Goal: Task Accomplishment & Management: Complete application form

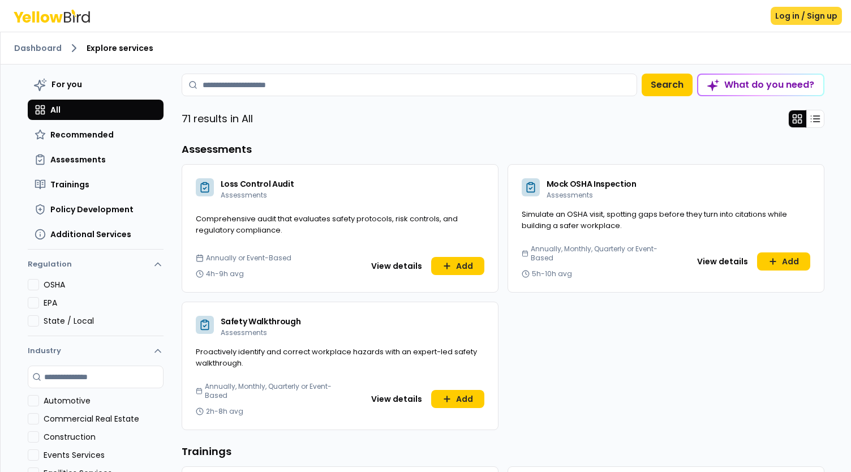
click at [809, 21] on button "Log in / Sign up" at bounding box center [806, 16] width 71 height 18
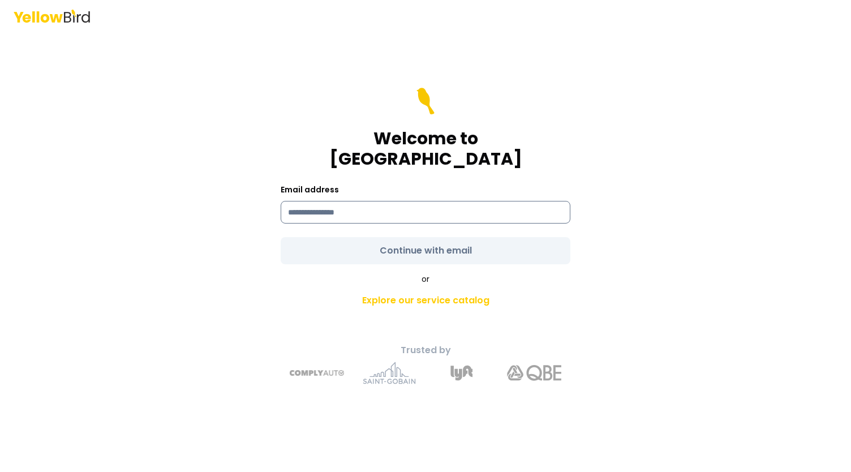
click at [335, 203] on input at bounding box center [426, 212] width 290 height 23
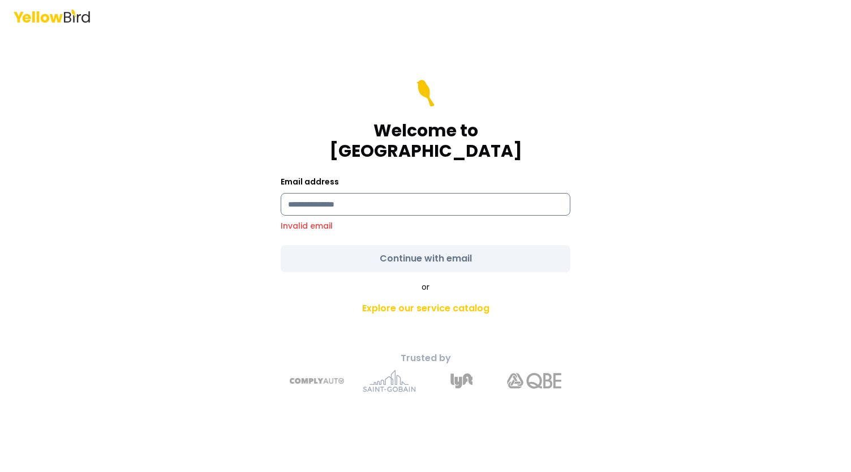
type input "**********"
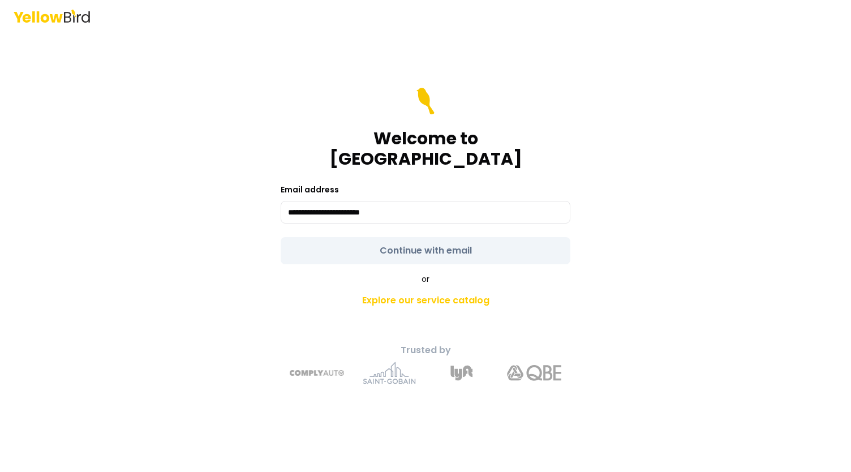
click at [416, 238] on form "**********" at bounding box center [426, 176] width 290 height 177
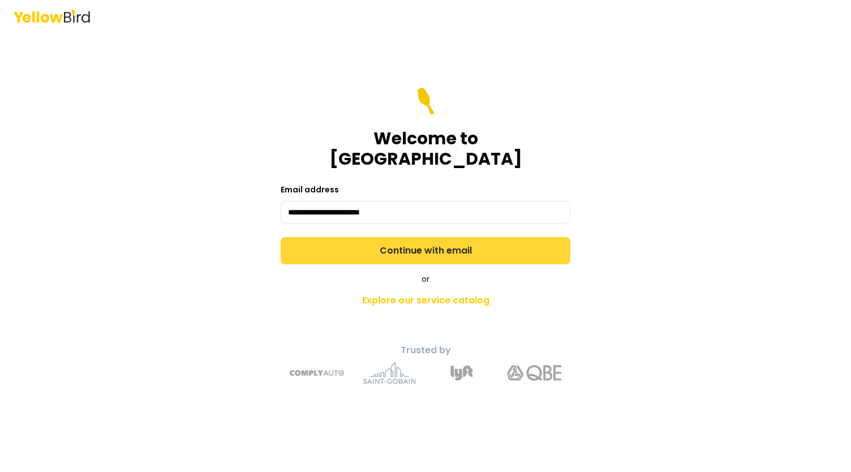
click at [412, 247] on button "Continue with email" at bounding box center [426, 250] width 290 height 27
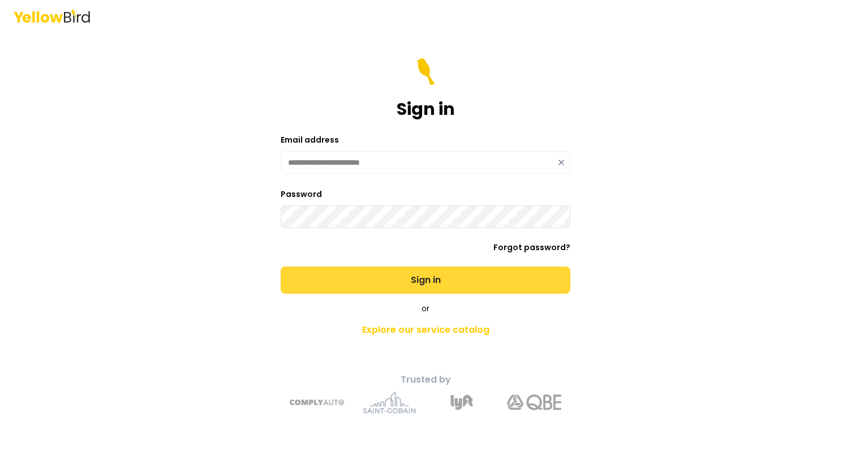
drag, startPoint x: 394, startPoint y: 264, endPoint x: 410, endPoint y: 276, distance: 20.3
click at [395, 264] on form "**********" at bounding box center [426, 175] width 290 height 235
click at [425, 283] on button "Sign in" at bounding box center [426, 280] width 290 height 27
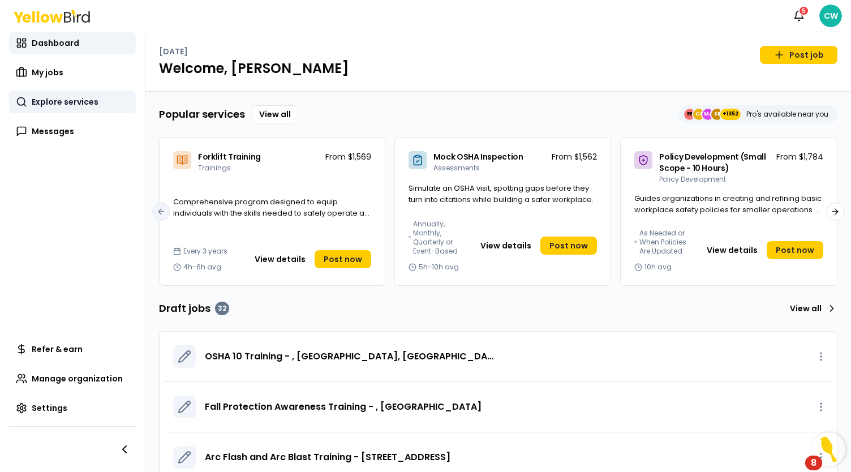
click at [66, 104] on span "Explore services" at bounding box center [65, 101] width 67 height 11
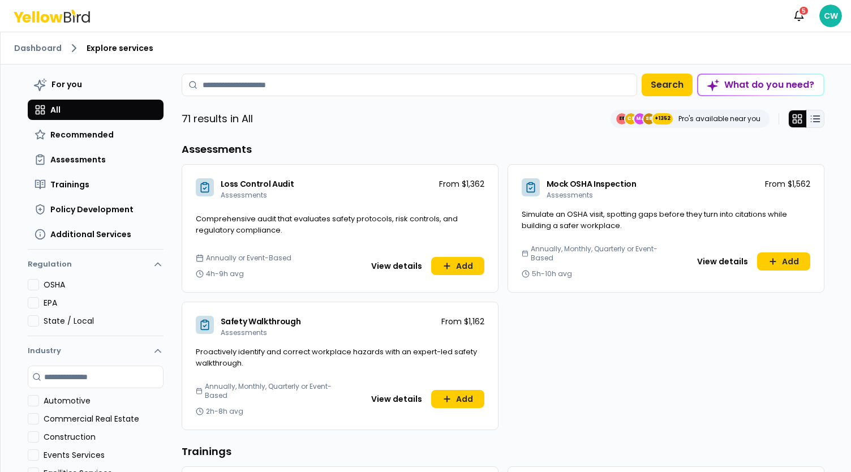
click at [816, 121] on button at bounding box center [816, 119] width 18 height 18
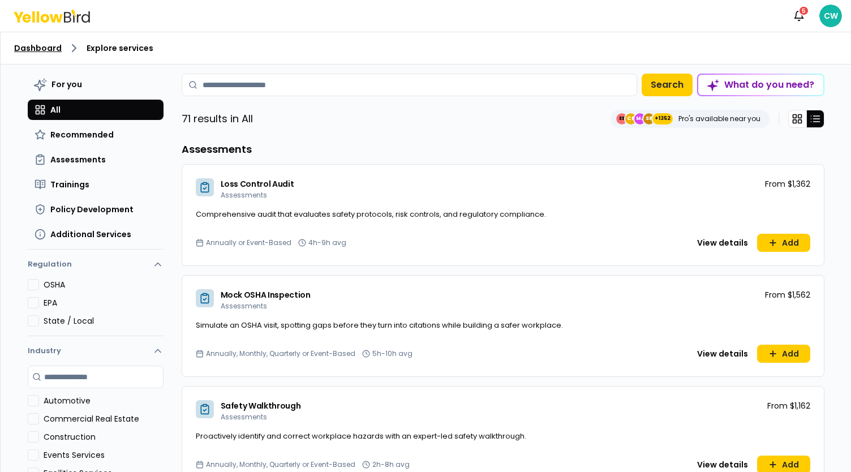
click at [45, 48] on link "Dashboard" at bounding box center [38, 47] width 48 height 11
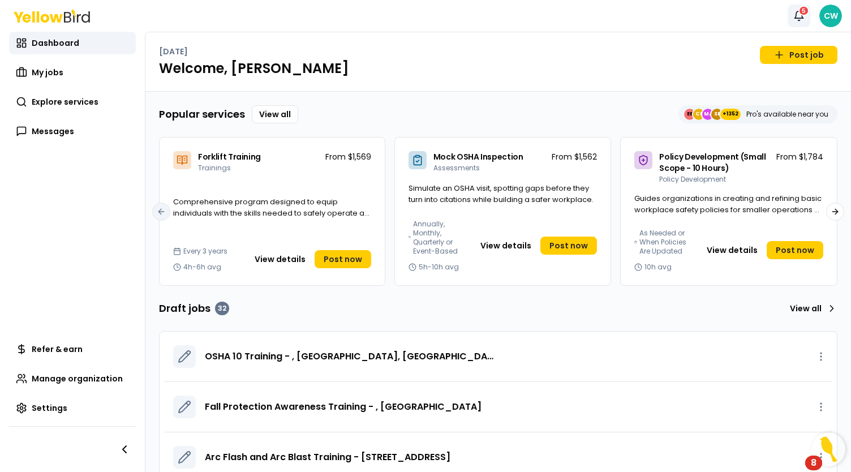
click at [800, 15] on icon "button" at bounding box center [799, 15] width 11 height 11
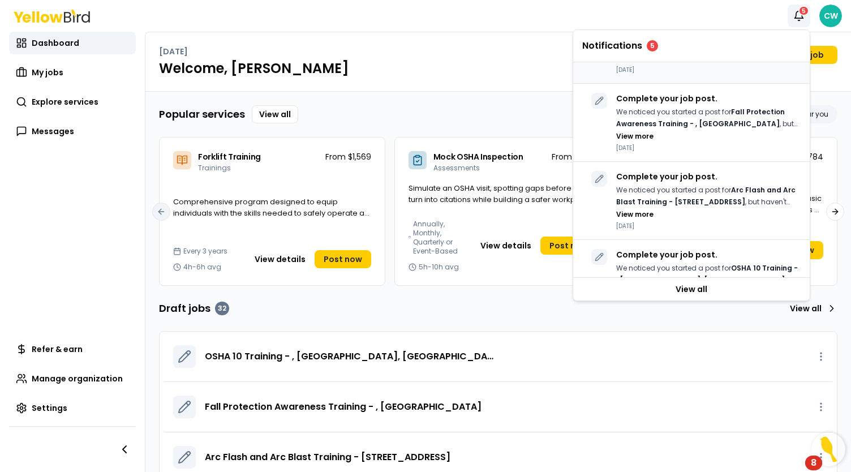
scroll to position [113, 0]
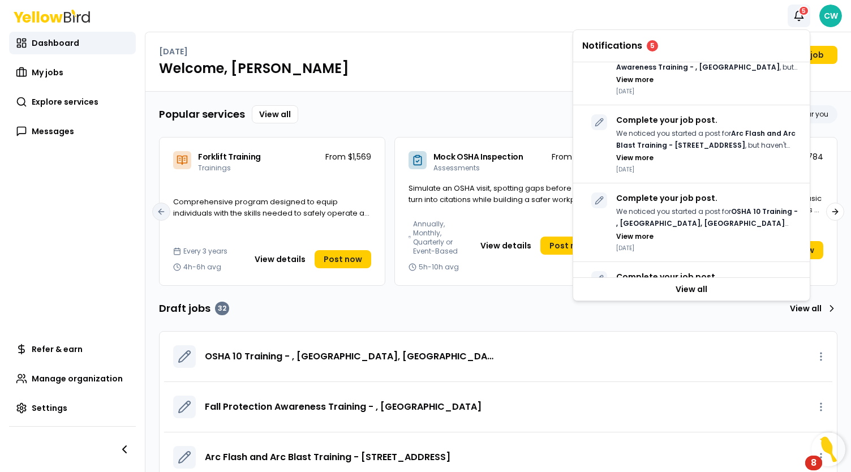
click at [65, 219] on nav "Dashboard My jobs Explore services Messages Refer & earn Manage organization Se…" at bounding box center [72, 252] width 145 height 440
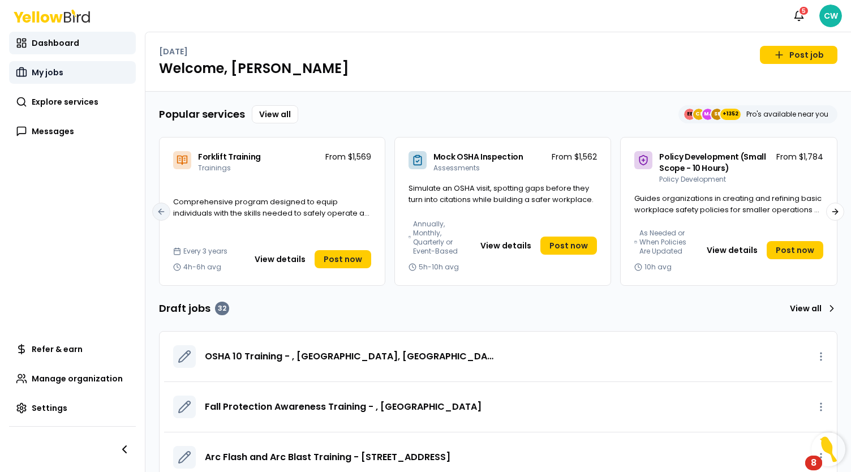
click at [70, 72] on link "My jobs" at bounding box center [72, 72] width 127 height 23
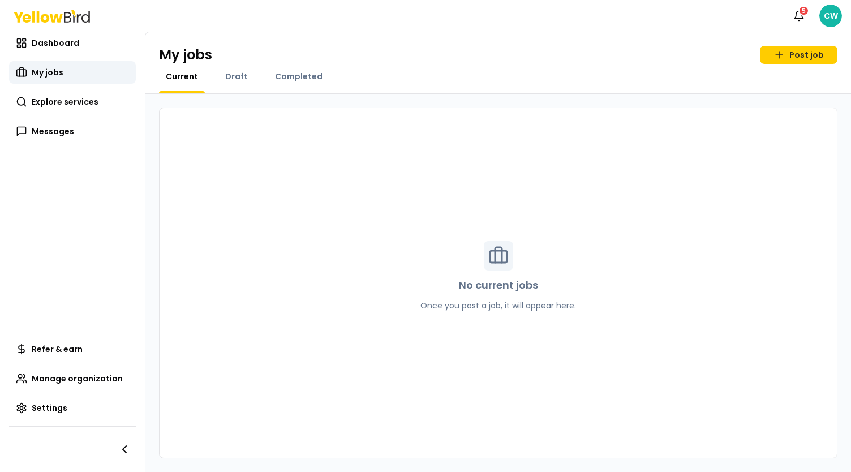
click at [233, 86] on div "Draft" at bounding box center [236, 82] width 36 height 23
click at [233, 76] on span "Draft" at bounding box center [236, 76] width 23 height 11
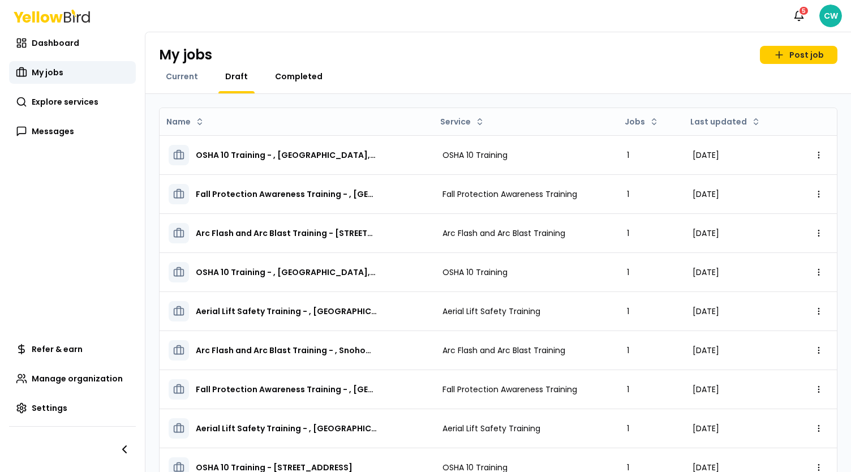
click at [281, 78] on span "Completed" at bounding box center [299, 76] width 48 height 11
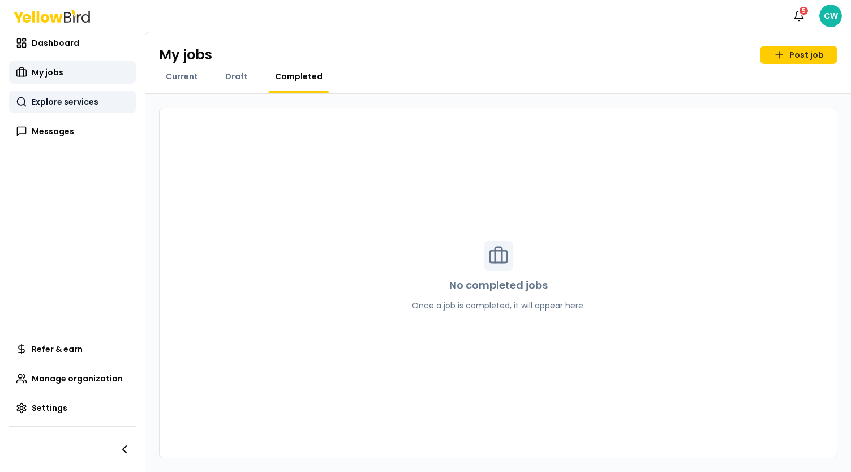
click at [74, 106] on span "Explore services" at bounding box center [65, 101] width 67 height 11
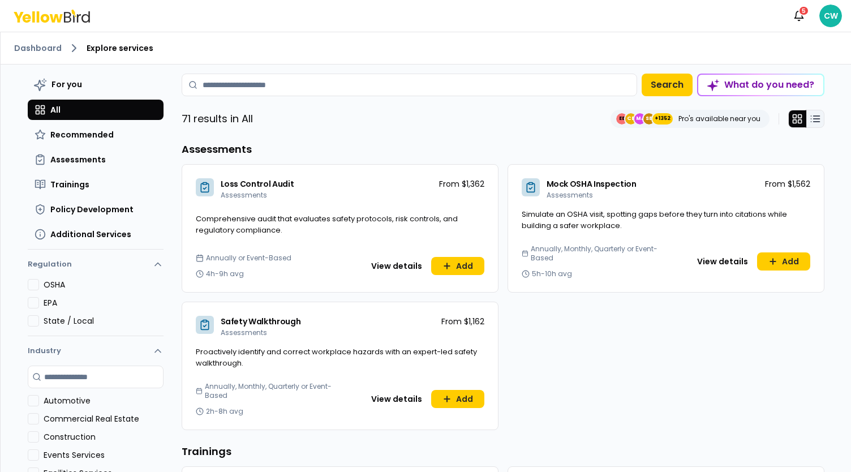
click at [813, 122] on line at bounding box center [816, 122] width 6 height 0
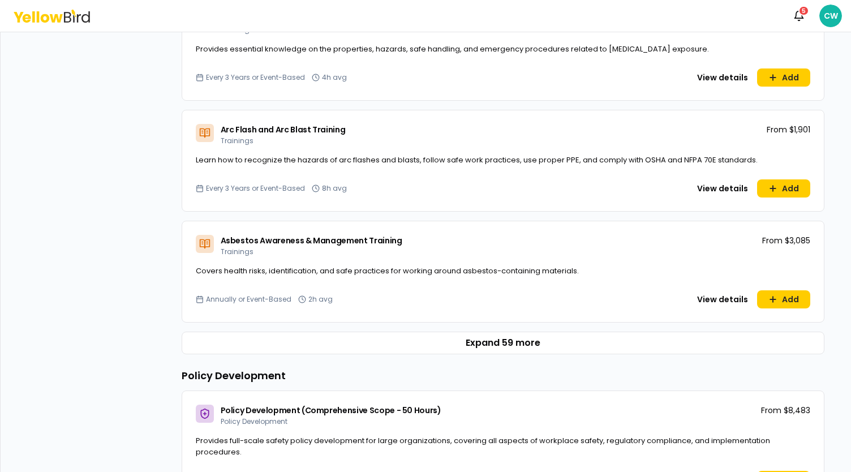
scroll to position [660, 0]
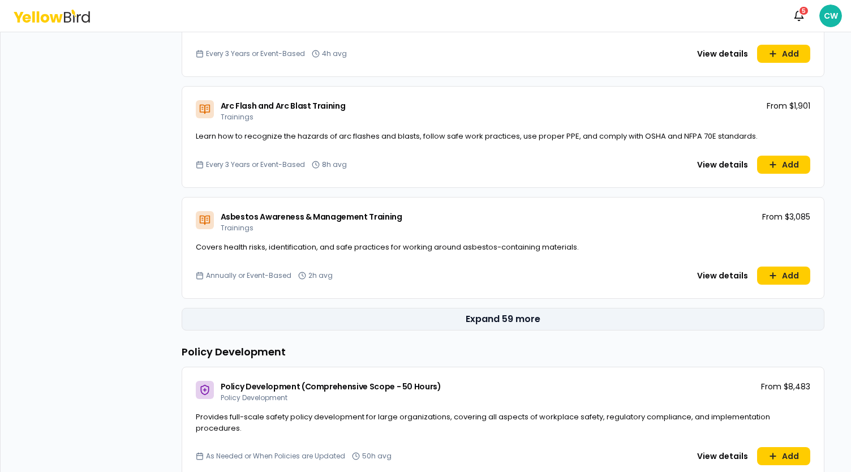
click at [532, 321] on button "Expand 59 more" at bounding box center [503, 319] width 643 height 23
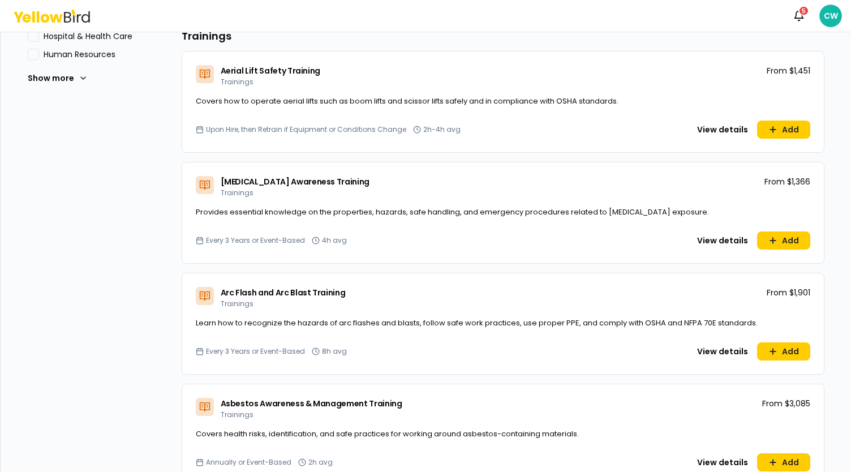
scroll to position [490, 0]
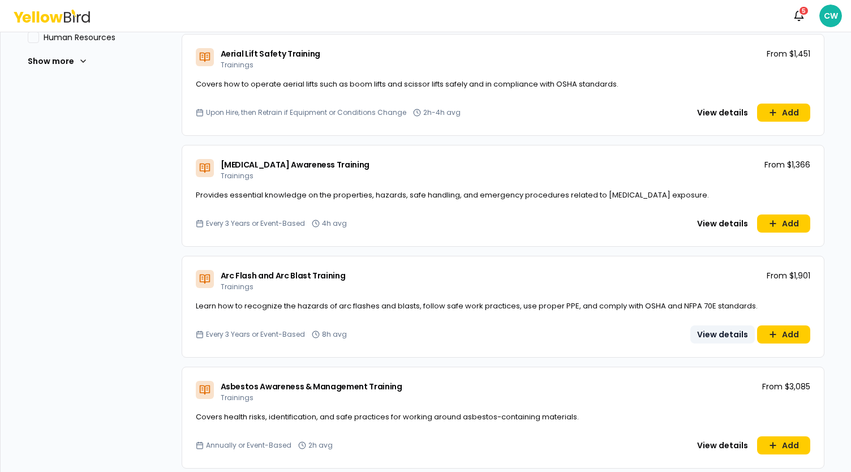
click at [729, 332] on button "View details" at bounding box center [723, 334] width 65 height 18
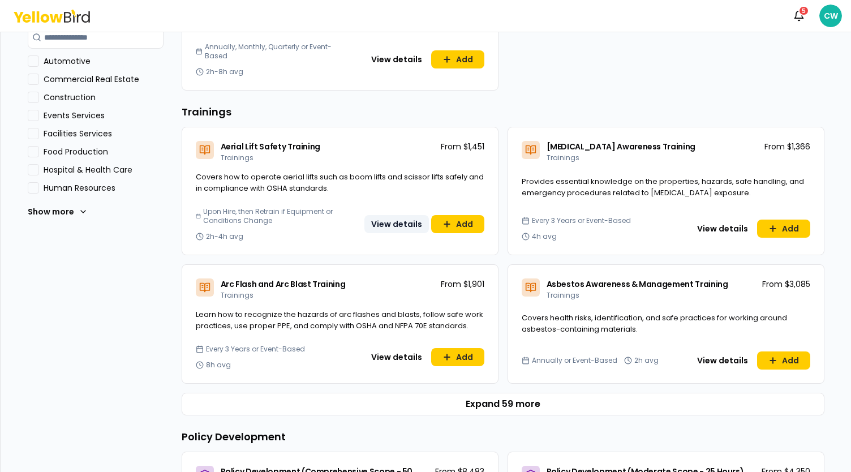
scroll to position [396, 0]
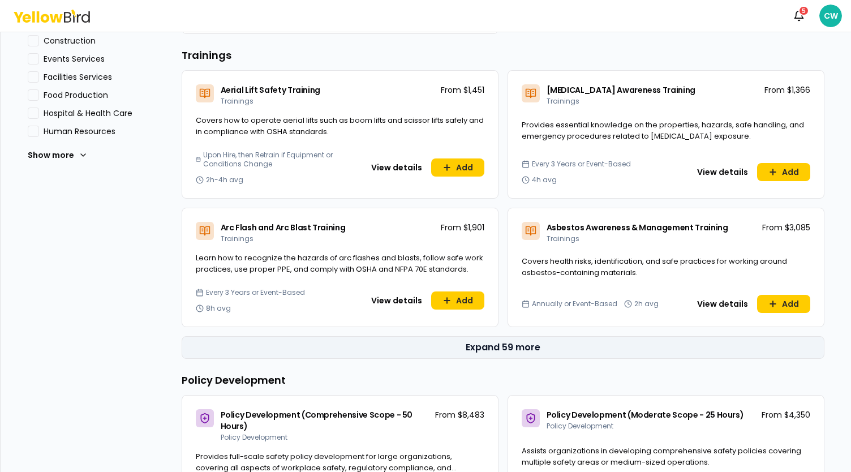
click at [495, 351] on button "Expand 59 more" at bounding box center [503, 347] width 643 height 23
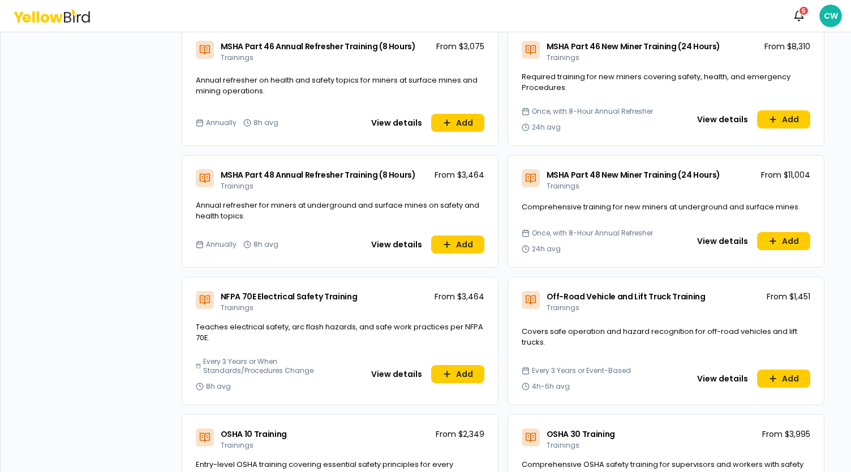
scroll to position [2943, 0]
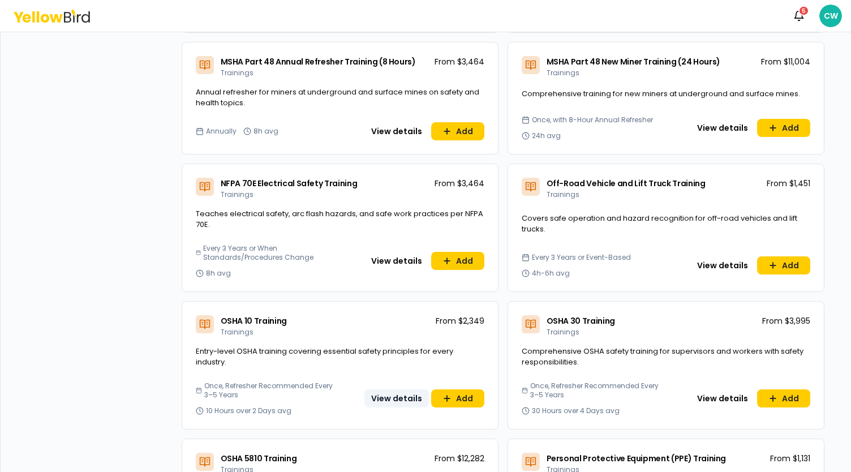
click at [408, 389] on button "View details" at bounding box center [397, 398] width 65 height 18
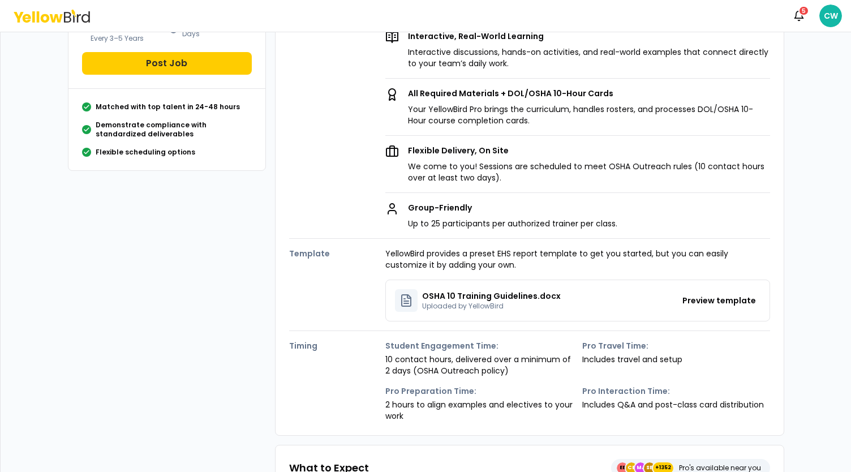
scroll to position [226, 0]
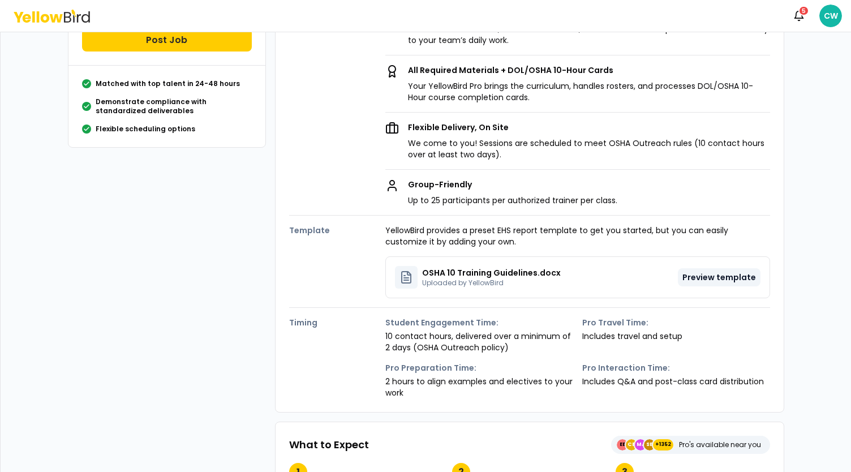
click at [731, 280] on button "Preview template" at bounding box center [719, 277] width 83 height 18
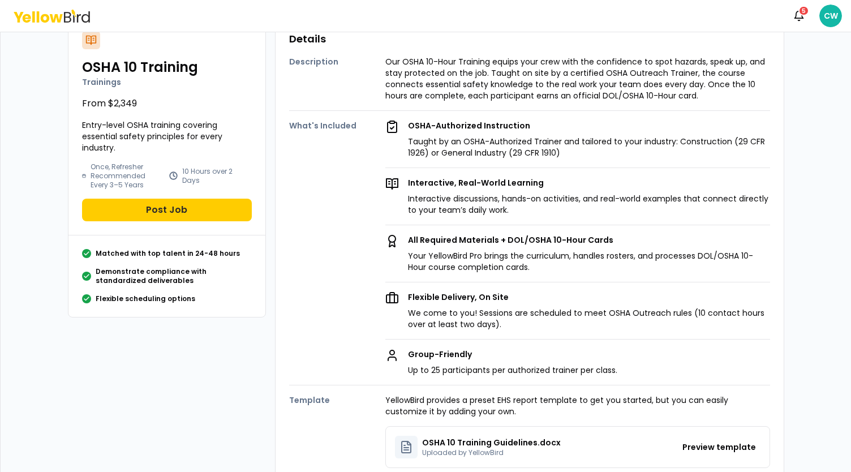
scroll to position [0, 0]
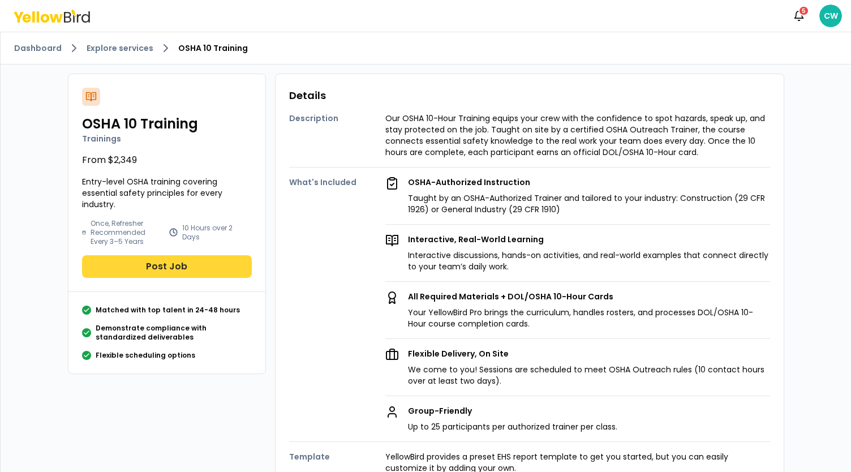
click at [165, 267] on button "Post Job" at bounding box center [167, 266] width 170 height 23
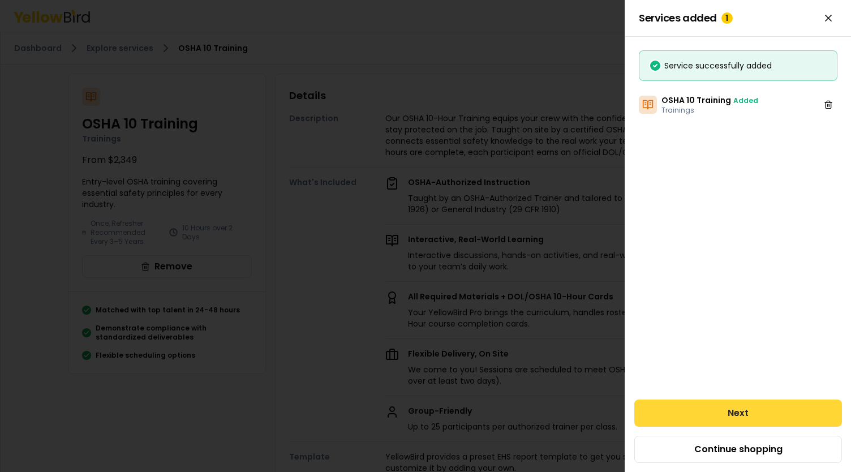
click at [746, 421] on button "Next" at bounding box center [739, 413] width 208 height 27
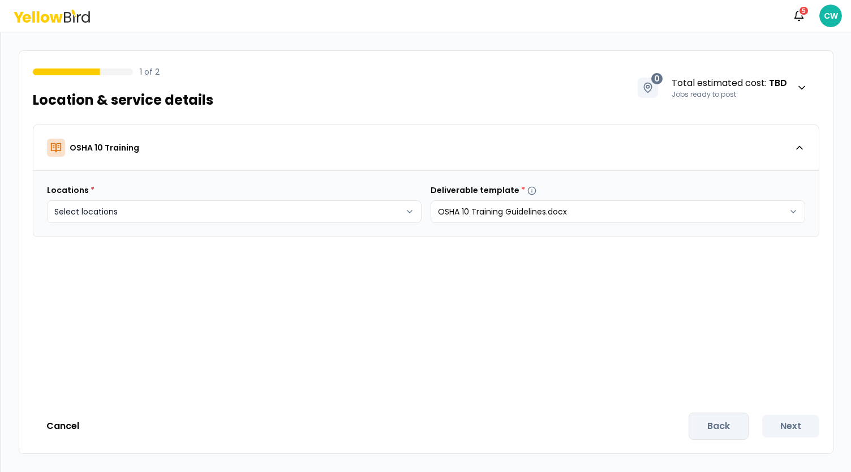
click at [182, 213] on body "Notifications 5 CW 1 of 2 Location & service details 0 Total estimated cost : T…" at bounding box center [425, 236] width 851 height 472
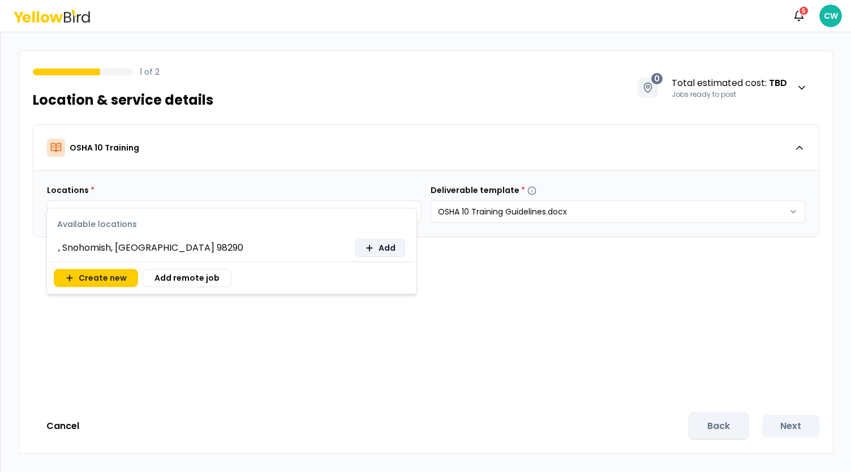
click at [380, 246] on span "Add" at bounding box center [387, 247] width 17 height 11
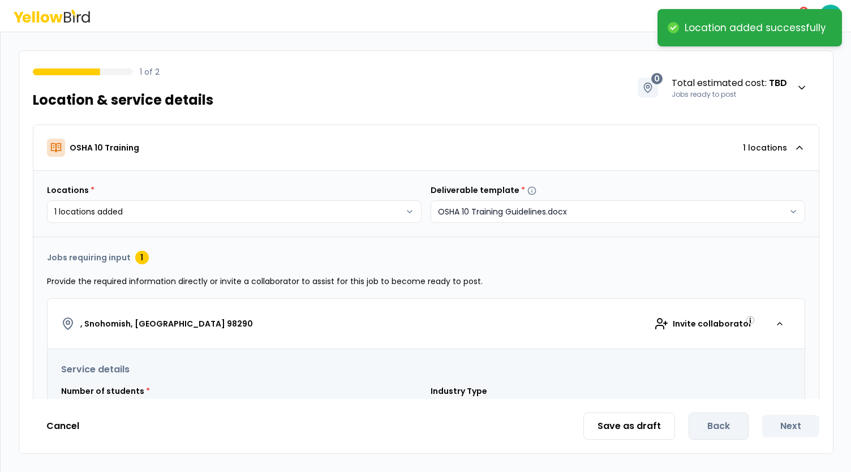
click at [574, 215] on html "**********" at bounding box center [425, 236] width 851 height 472
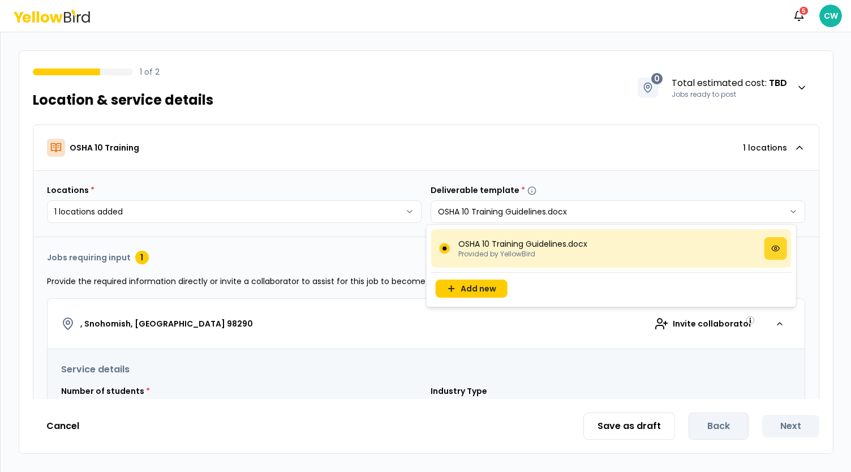
click at [770, 247] on button at bounding box center [776, 248] width 23 height 23
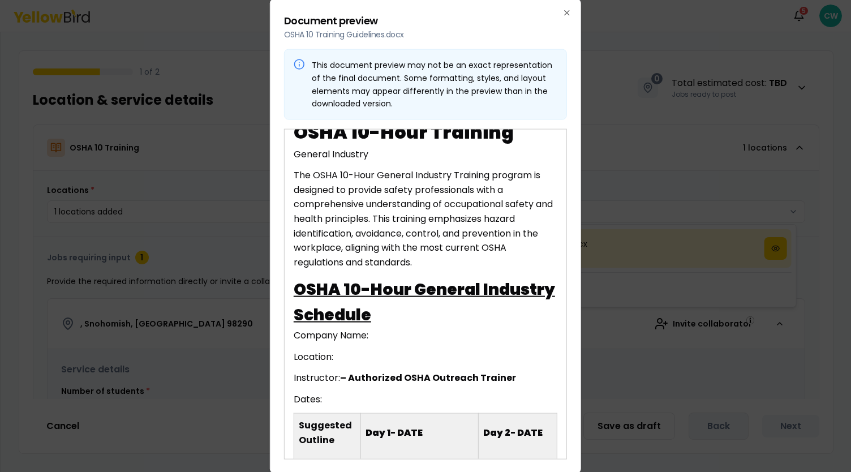
scroll to position [57, 0]
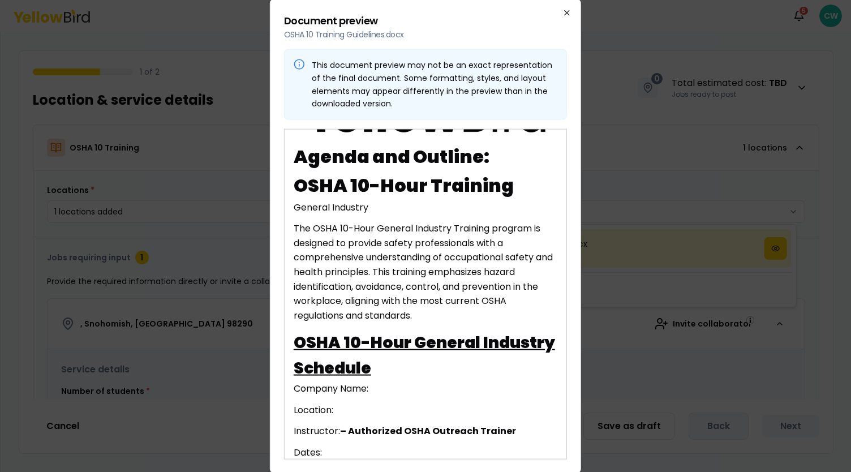
click at [568, 13] on icon "button" at bounding box center [567, 12] width 9 height 9
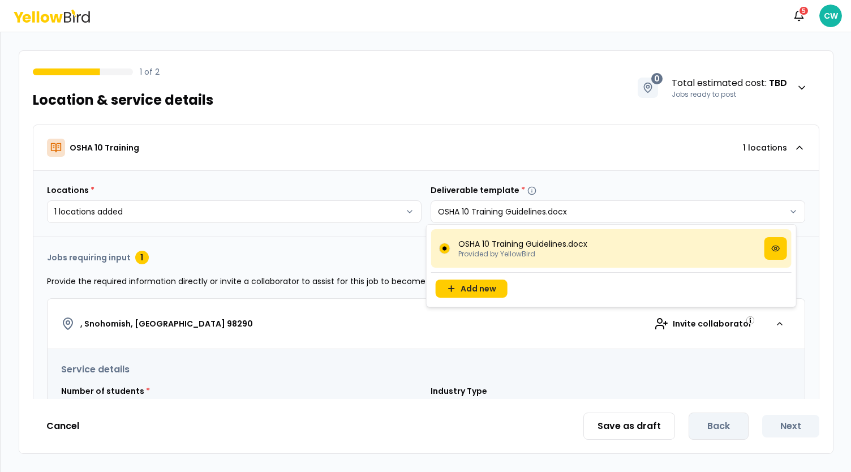
click at [357, 305] on html "**********" at bounding box center [425, 236] width 851 height 472
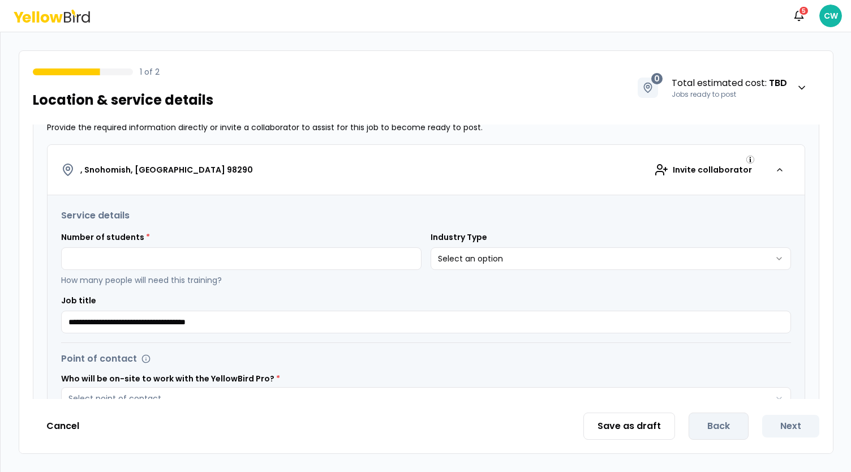
scroll to position [170, 0]
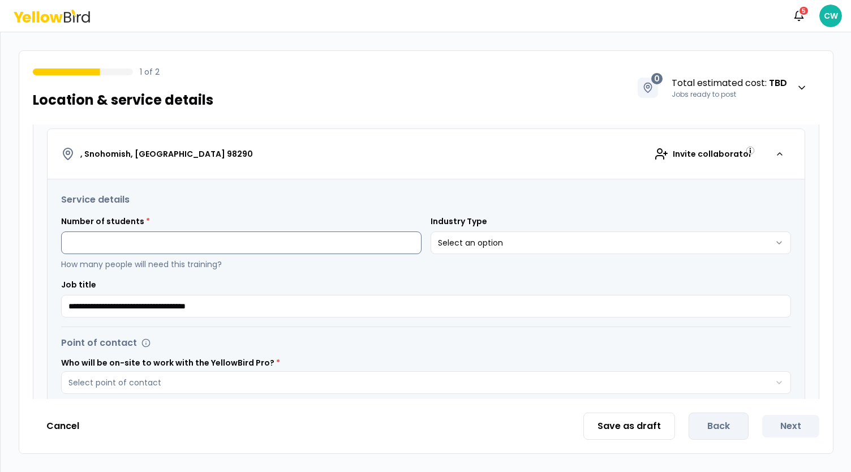
click at [152, 250] on input at bounding box center [241, 242] width 361 height 23
click at [500, 239] on html "**********" at bounding box center [425, 236] width 851 height 472
click at [142, 238] on input "**" at bounding box center [241, 242] width 361 height 23
drag, startPoint x: 136, startPoint y: 244, endPoint x: 50, endPoint y: 251, distance: 86.3
click at [50, 251] on div "**********" at bounding box center [426, 413] width 757 height 468
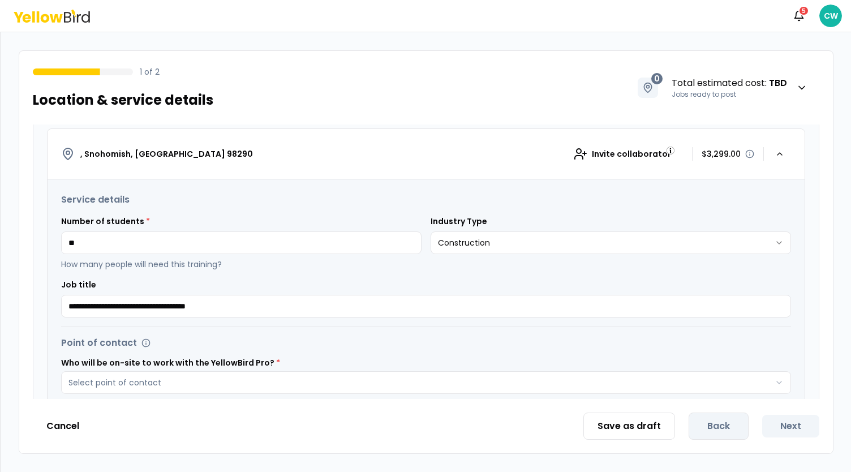
drag, startPoint x: 108, startPoint y: 239, endPoint x: 52, endPoint y: 240, distance: 55.5
click at [49, 240] on div "**********" at bounding box center [426, 413] width 757 height 468
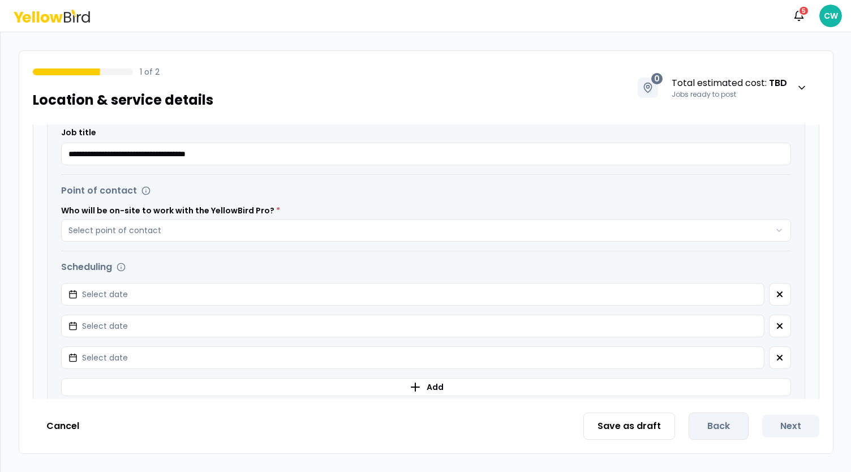
scroll to position [340, 0]
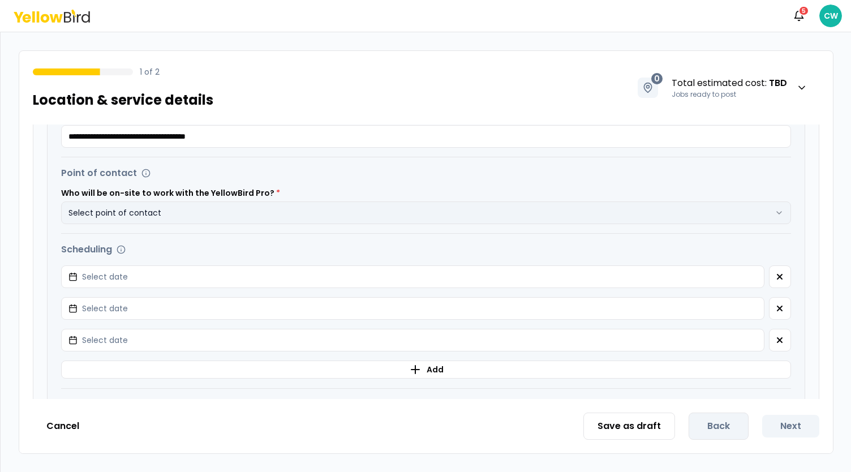
type input "**"
click at [269, 218] on button "Select point of contact" at bounding box center [426, 213] width 730 height 23
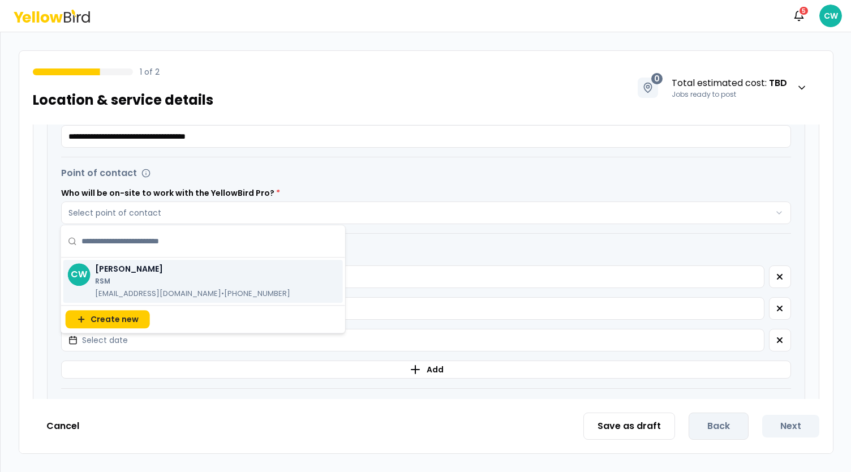
click at [148, 277] on p "RSM" at bounding box center [192, 281] width 195 height 9
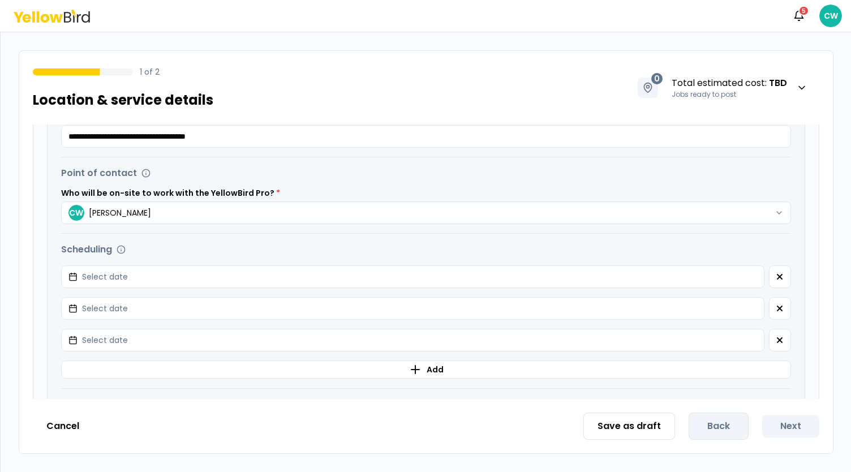
scroll to position [396, 0]
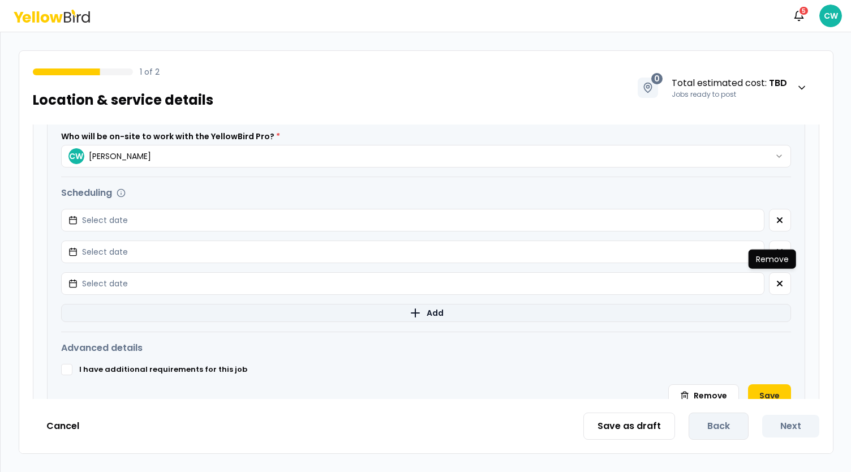
click at [775, 282] on icon "button" at bounding box center [779, 283] width 9 height 9
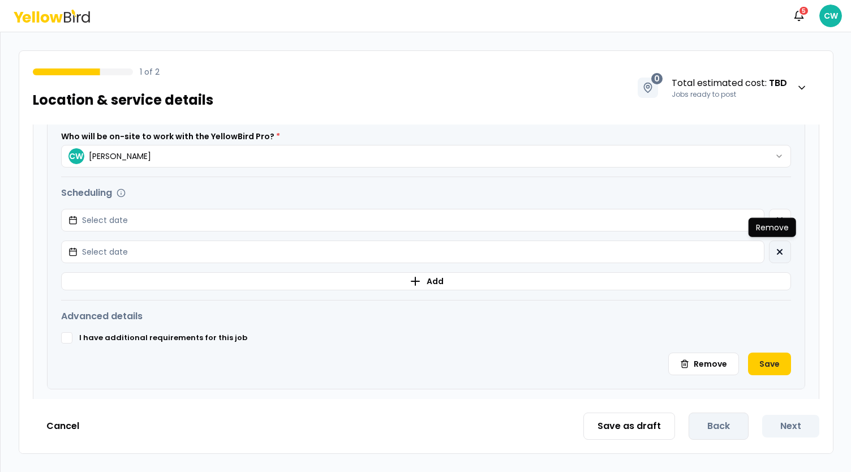
click at [775, 248] on icon "button" at bounding box center [779, 251] width 9 height 9
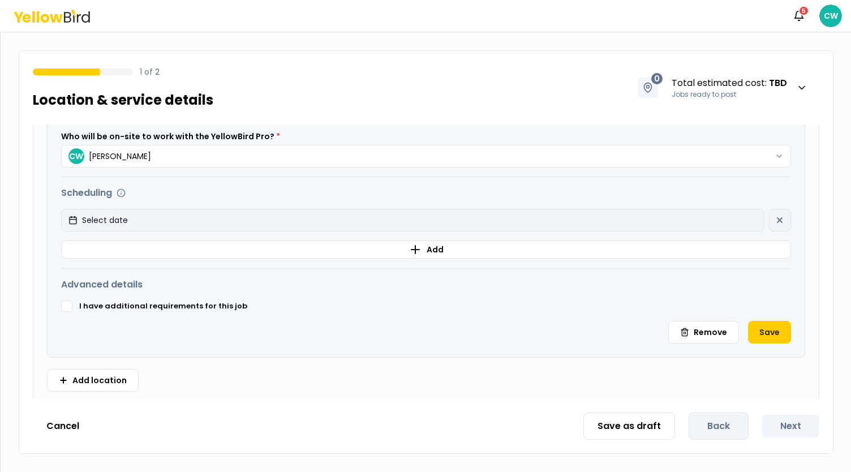
click at [148, 226] on button "Select date" at bounding box center [413, 220] width 704 height 23
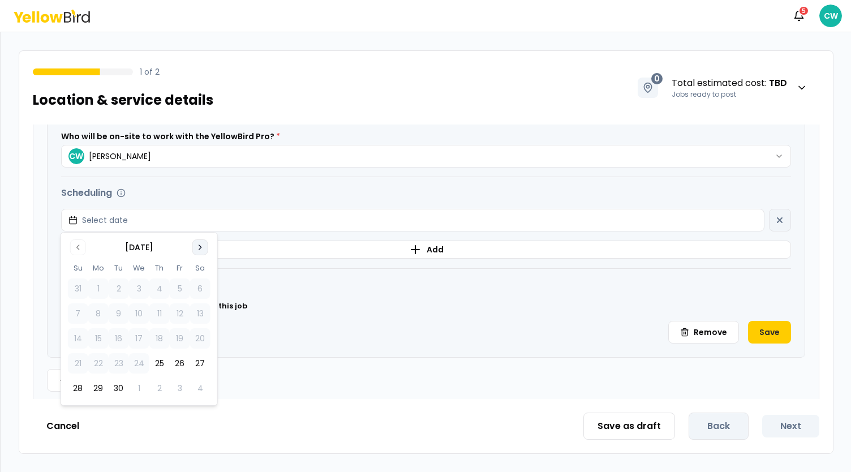
click at [199, 249] on icon "Go to next month" at bounding box center [200, 247] width 2 height 5
click at [161, 340] on button "16" at bounding box center [159, 338] width 20 height 20
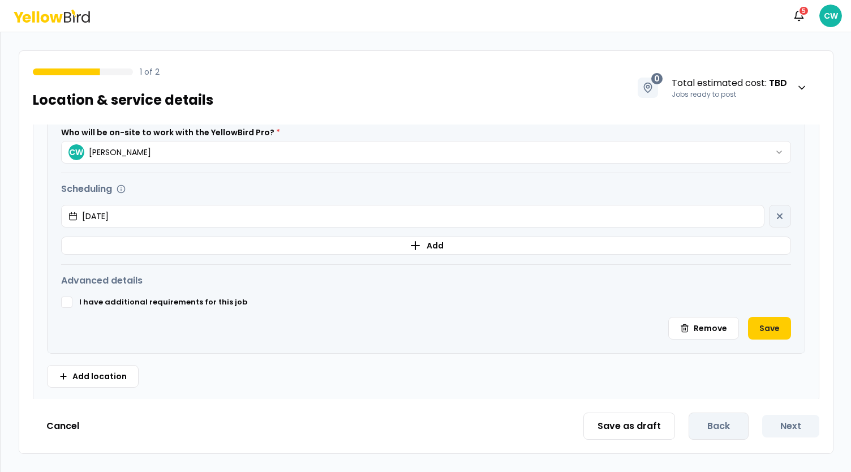
scroll to position [401, 0]
click at [65, 301] on button "I have additional requirements for this job" at bounding box center [66, 301] width 11 height 11
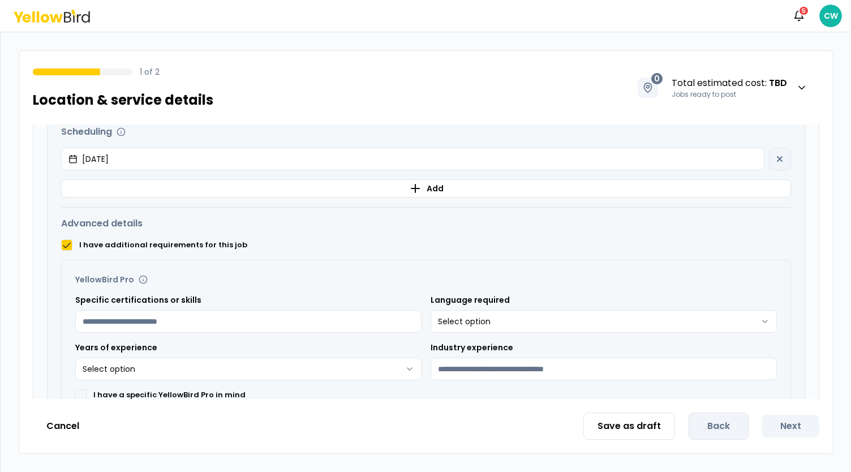
scroll to position [514, 0]
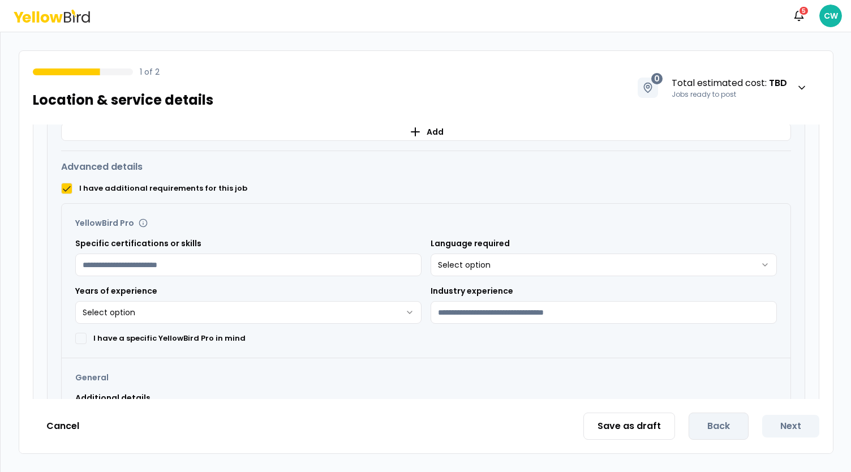
click at [504, 258] on html "**********" at bounding box center [425, 236] width 851 height 472
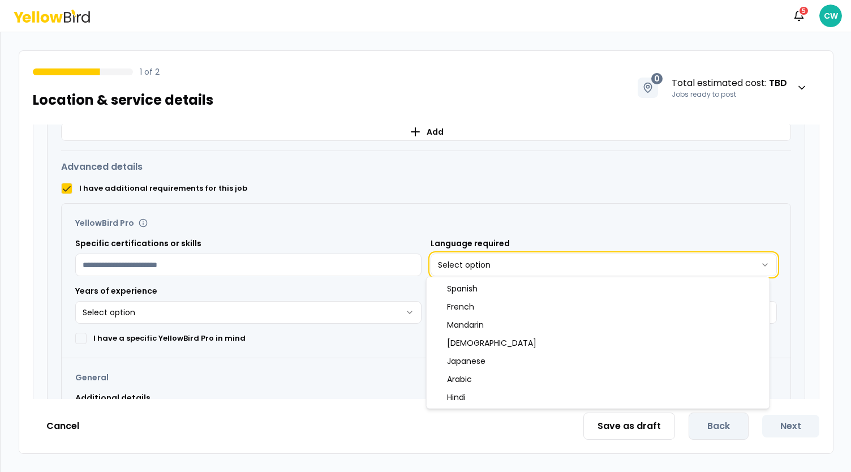
click at [340, 224] on html "**********" at bounding box center [425, 236] width 851 height 472
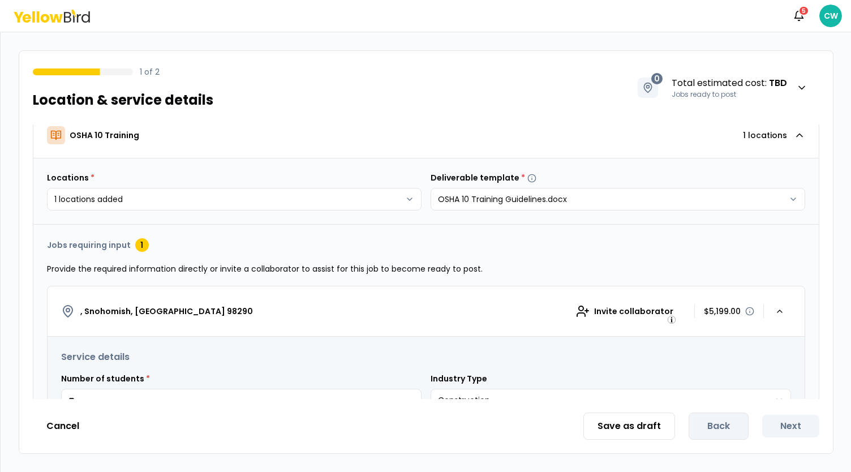
scroll to position [0, 0]
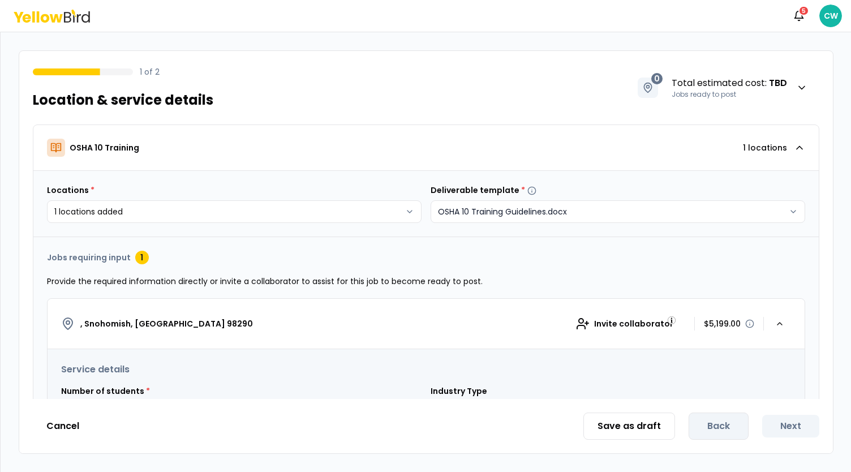
click at [770, 211] on html "**********" at bounding box center [425, 236] width 851 height 472
click at [374, 243] on html "**********" at bounding box center [425, 236] width 851 height 472
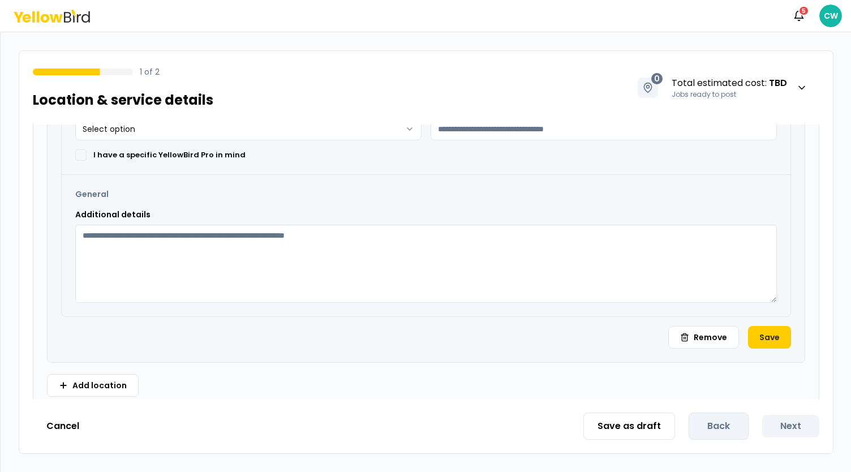
scroll to position [706, 0]
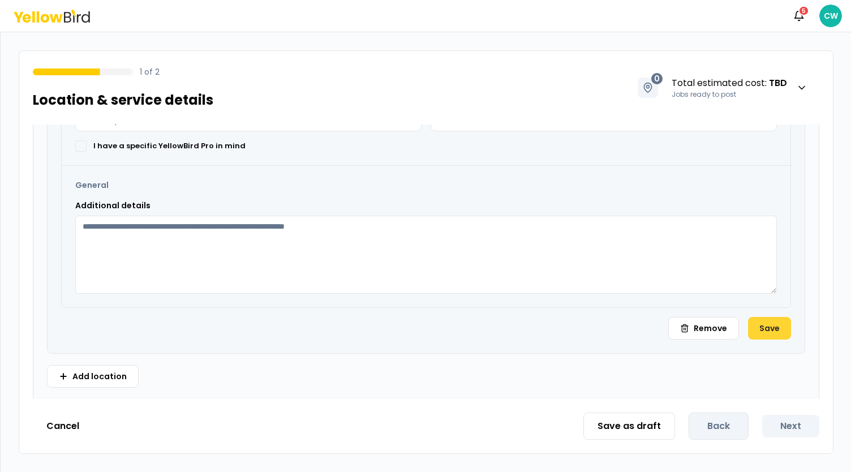
click at [759, 321] on button "Save" at bounding box center [769, 328] width 43 height 23
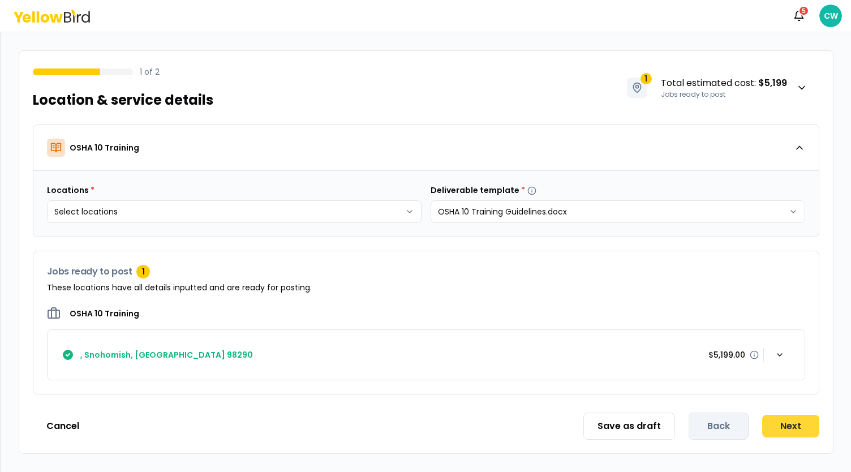
click at [793, 424] on button "Next" at bounding box center [790, 426] width 57 height 23
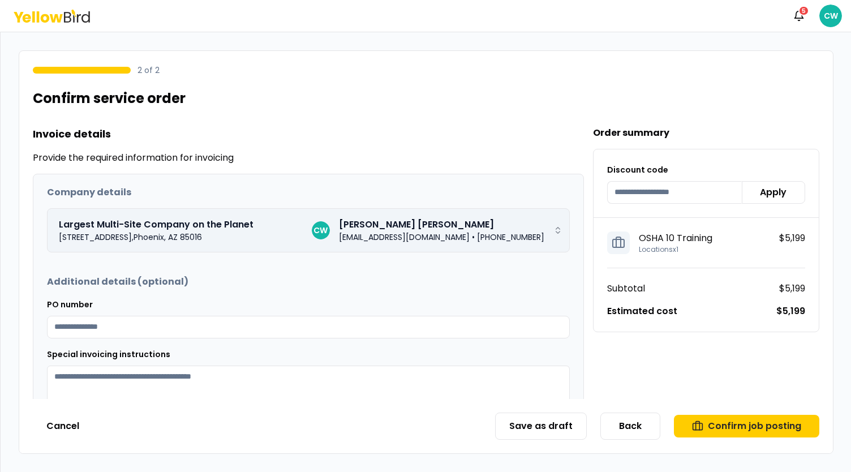
scroll to position [102, 0]
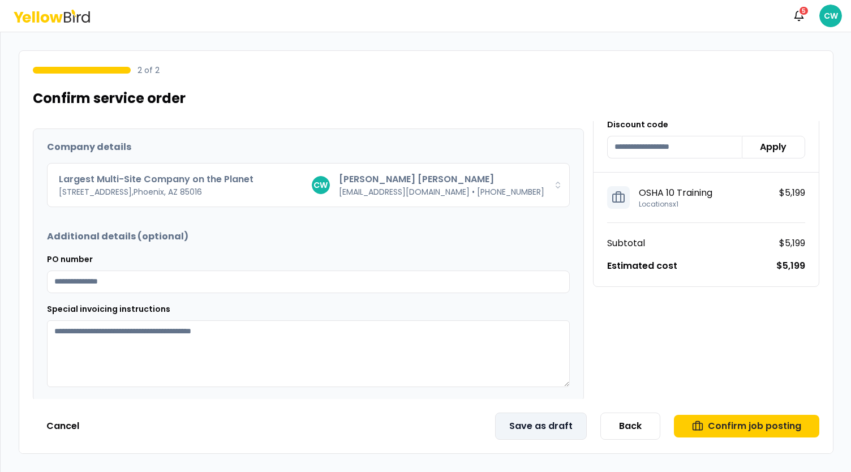
click at [567, 424] on button "Save as draft" at bounding box center [541, 426] width 92 height 27
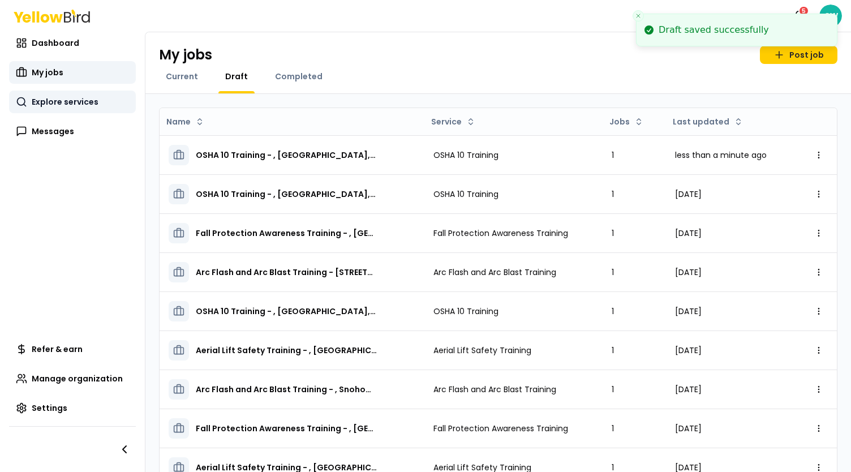
click at [72, 101] on span "Explore services" at bounding box center [65, 101] width 67 height 11
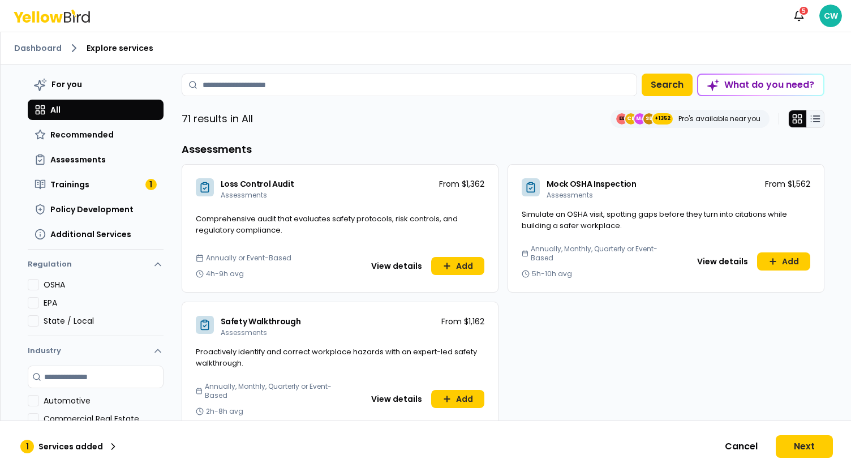
click at [815, 122] on line at bounding box center [816, 122] width 6 height 0
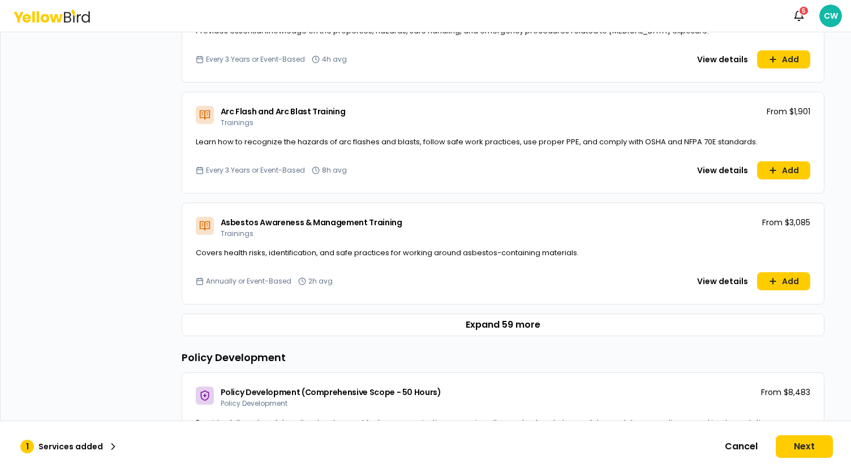
scroll to position [679, 0]
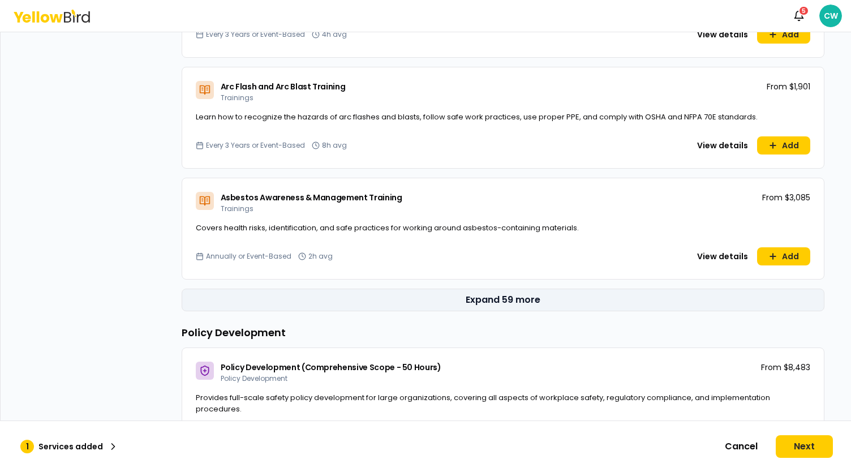
click at [505, 295] on button "Expand 59 more" at bounding box center [503, 300] width 643 height 23
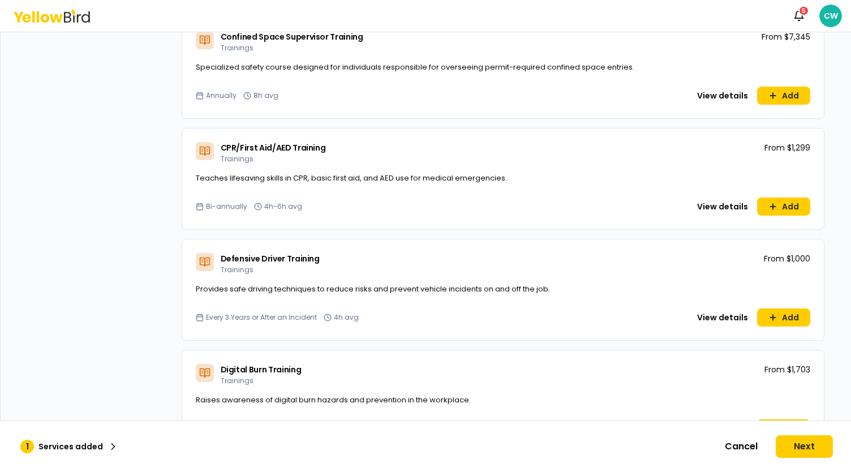
scroll to position [1641, 0]
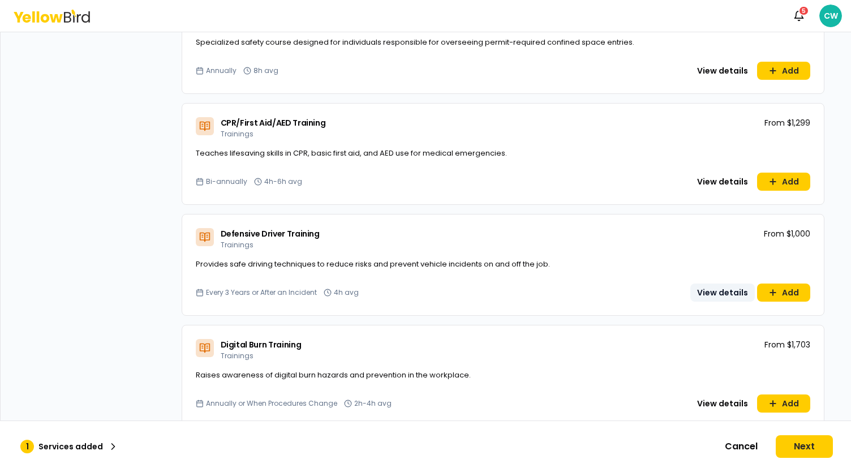
click at [715, 296] on button "View details" at bounding box center [723, 293] width 65 height 18
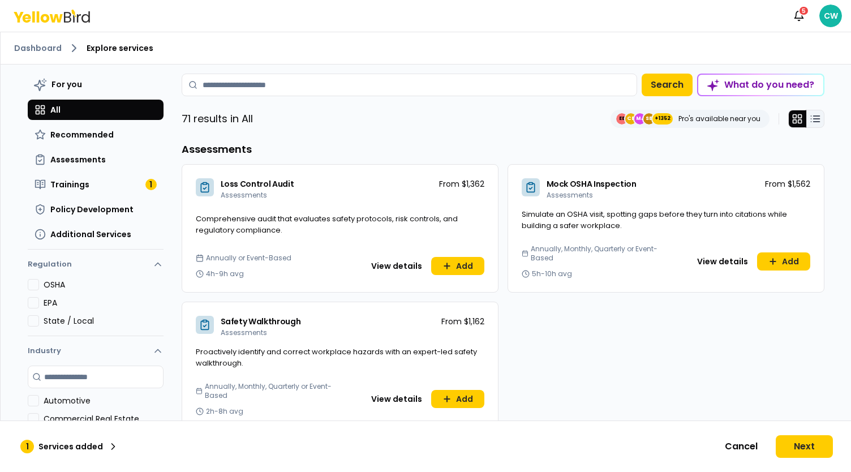
click at [815, 116] on icon at bounding box center [815, 118] width 11 height 11
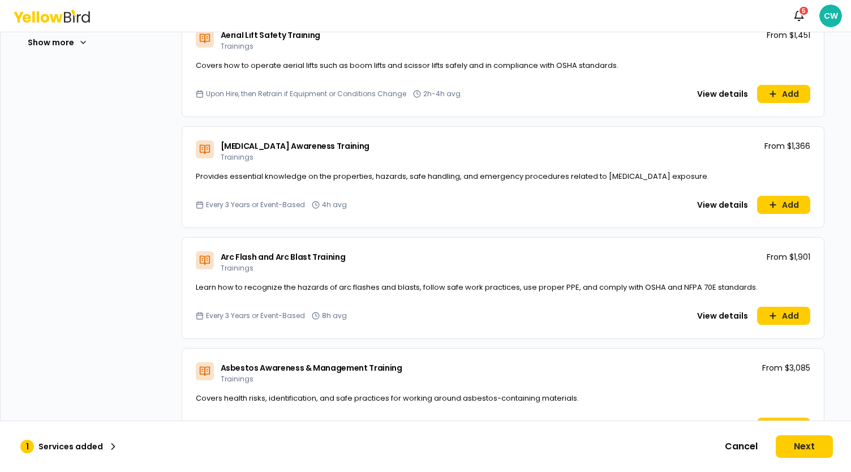
scroll to position [623, 0]
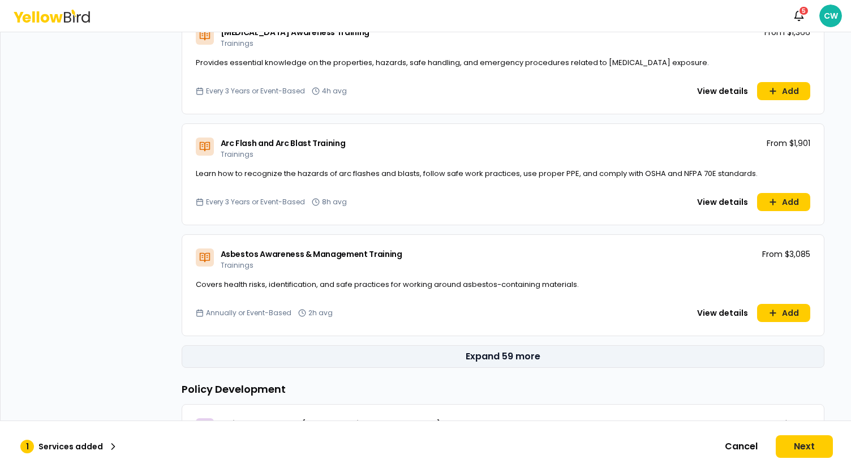
click at [500, 350] on button "Expand 59 more" at bounding box center [503, 356] width 643 height 23
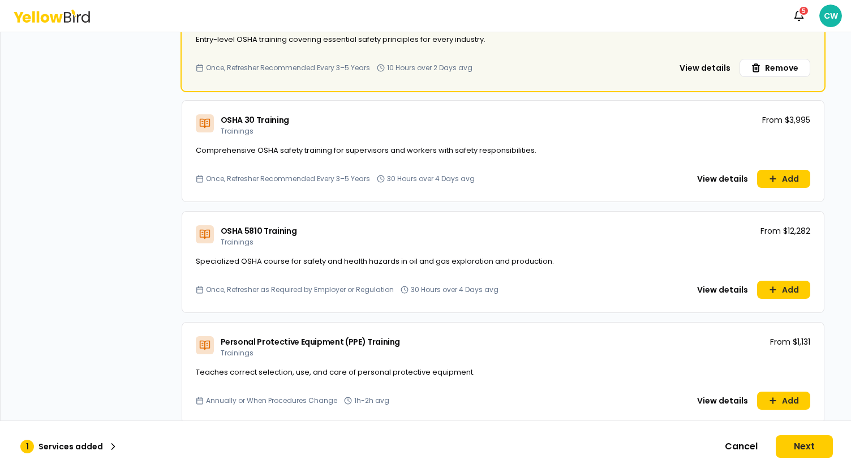
scroll to position [5151, 0]
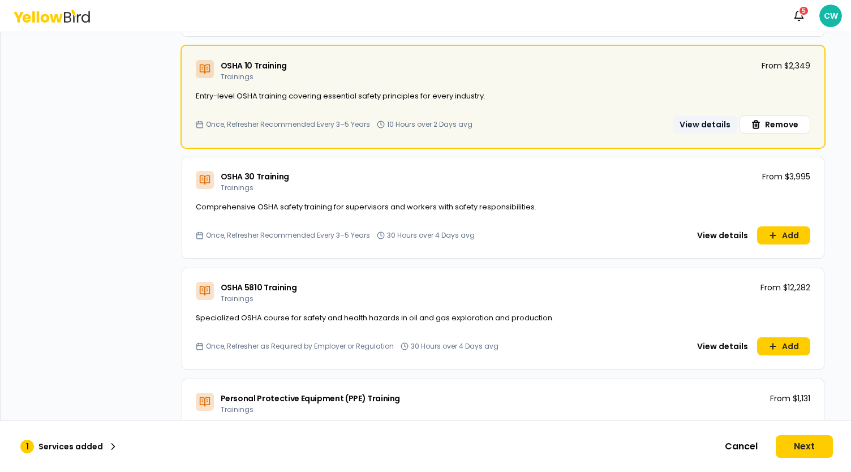
click at [708, 116] on button "View details" at bounding box center [705, 124] width 65 height 18
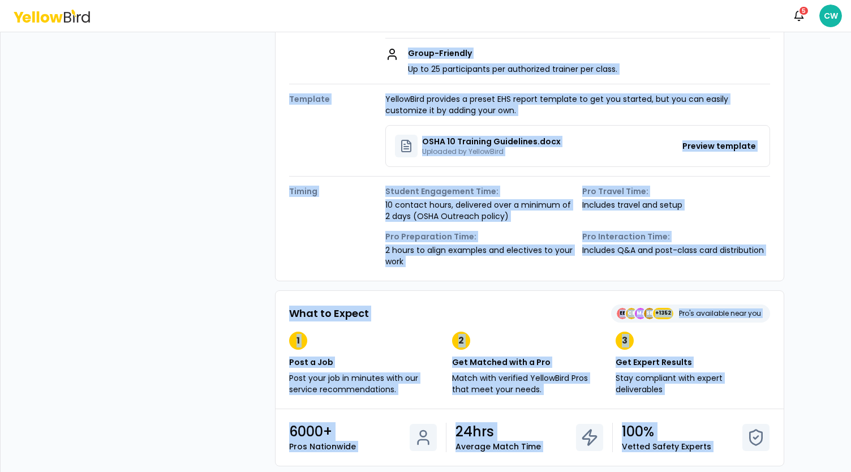
scroll to position [362, 0]
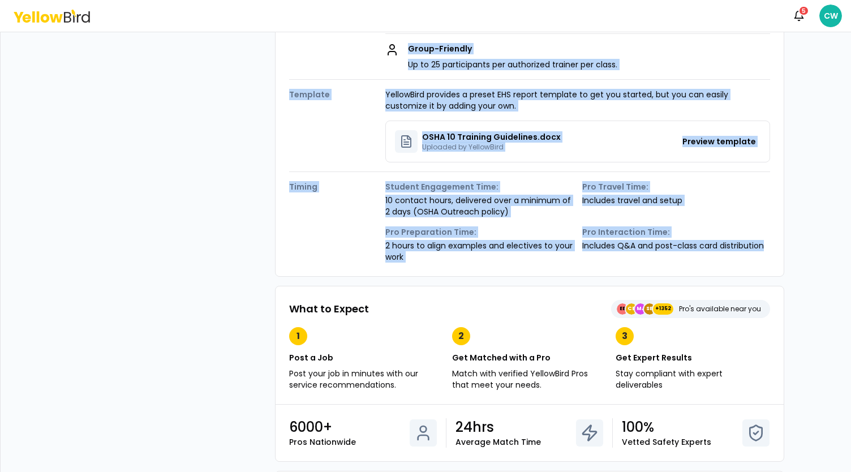
drag, startPoint x: 285, startPoint y: 117, endPoint x: 770, endPoint y: 247, distance: 502.2
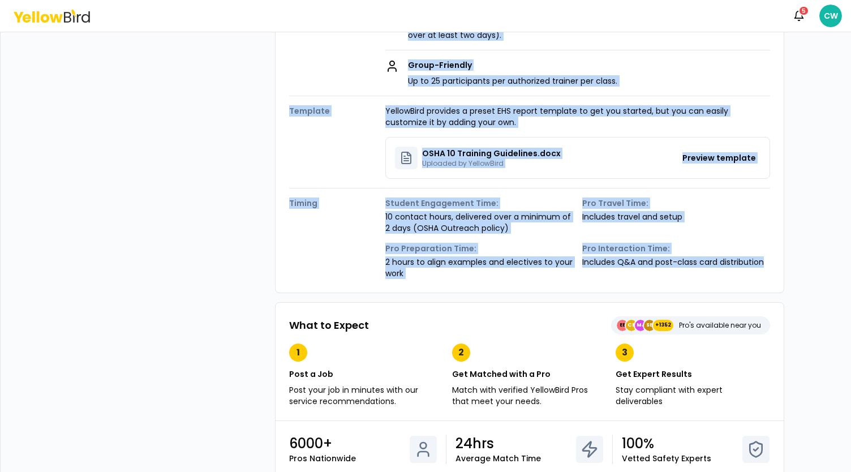
scroll to position [342, 0]
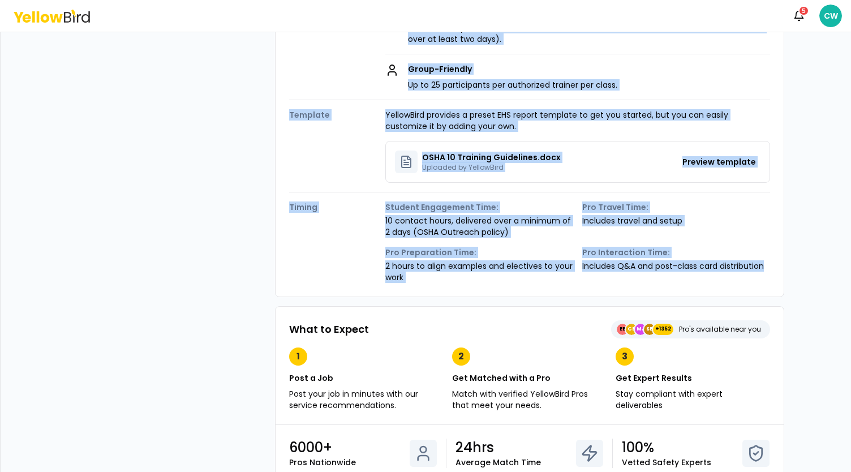
copy div "Description Our OSHA 10-Hour Training equips your crew with the confidence to s…"
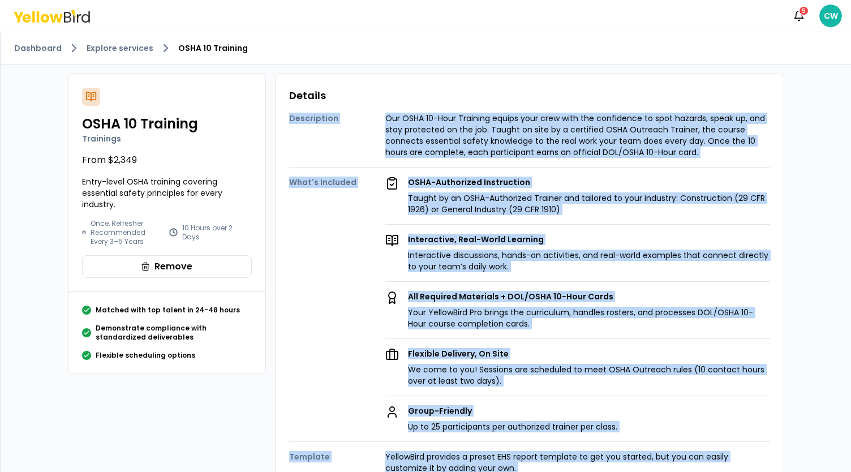
scroll to position [0, 0]
